Goal: Book appointment/travel/reservation

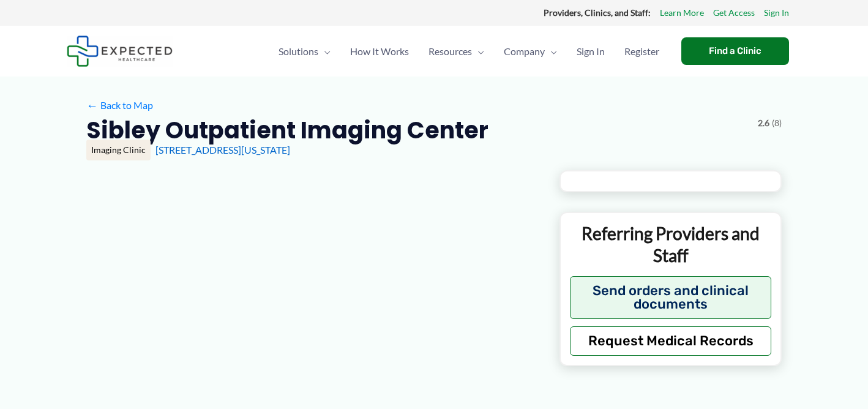
type input "**********"
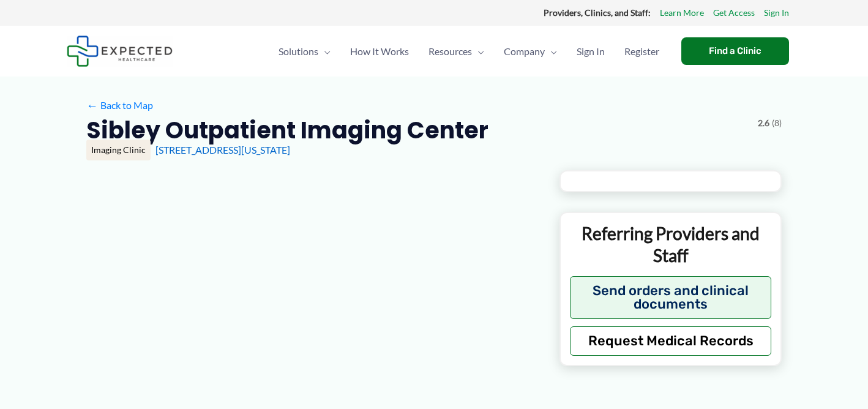
type input "**********"
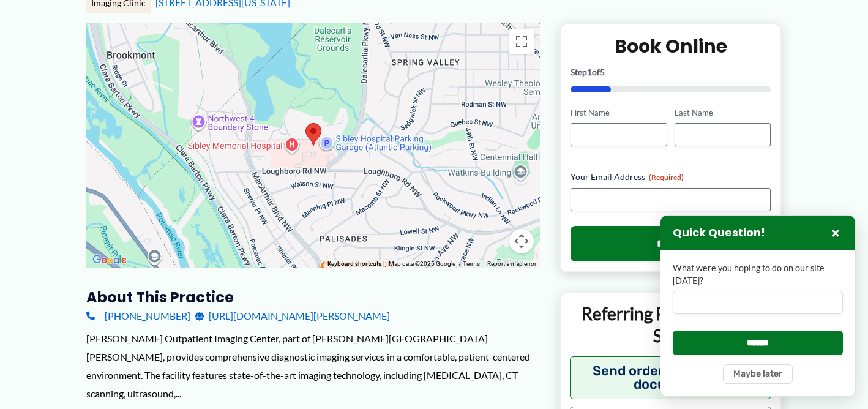
scroll to position [61, 0]
